Goal: Transaction & Acquisition: Purchase product/service

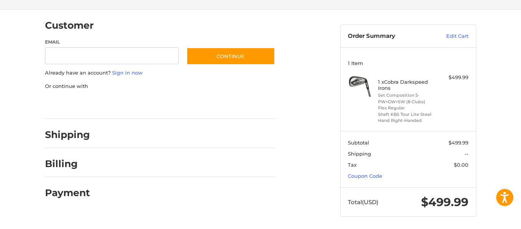
scroll to position [54, 0]
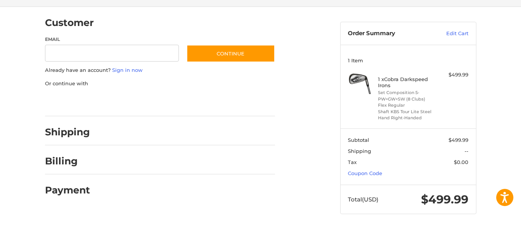
click at [0, 228] on div at bounding box center [0, 229] width 0 height 0
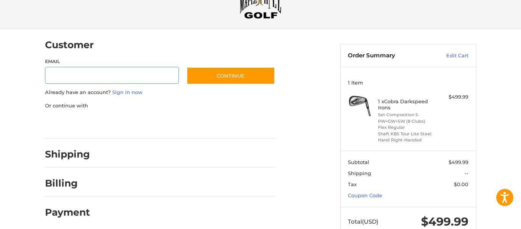
scroll to position [16, 0]
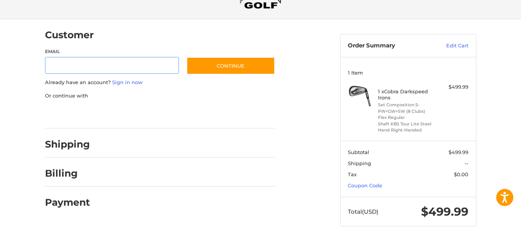
scroll to position [54, 0]
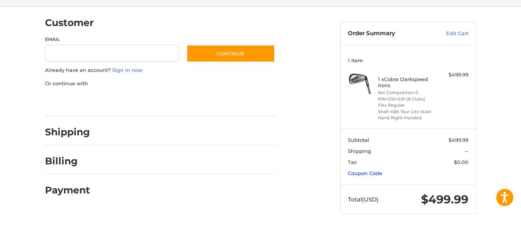
click at [371, 174] on link "Coupon Code" at bounding box center [365, 173] width 34 height 6
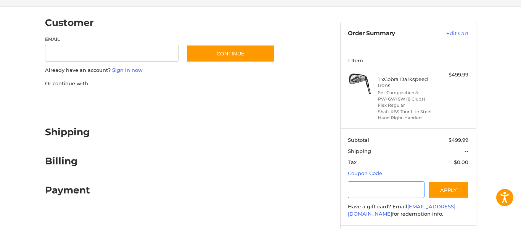
click at [379, 185] on input "Gift Certificate or Coupon Code" at bounding box center [386, 189] width 77 height 17
type input "**********"
click at [447, 190] on button "Apply" at bounding box center [449, 189] width 40 height 17
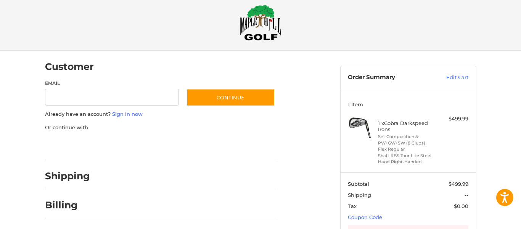
scroll to position [0, 0]
